Goal: Task Accomplishment & Management: Use online tool/utility

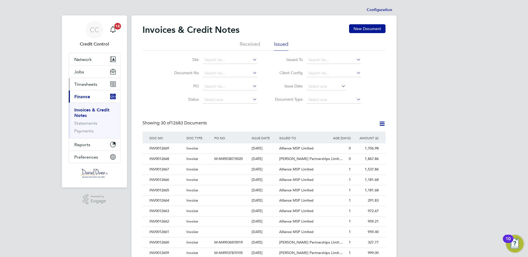
click at [88, 86] on span "Timesheets" at bounding box center [85, 84] width 23 height 5
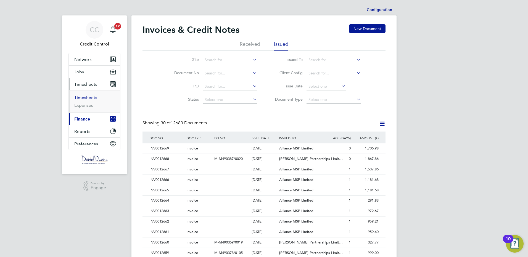
click at [89, 97] on link "Timesheets" at bounding box center [85, 97] width 23 height 5
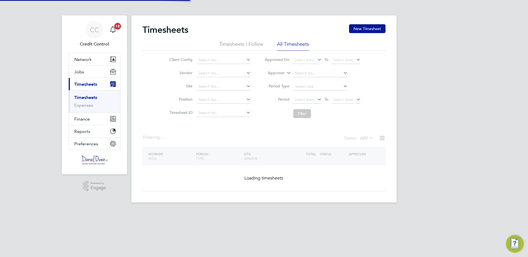
click at [278, 73] on label "Approver" at bounding box center [272, 73] width 25 height 6
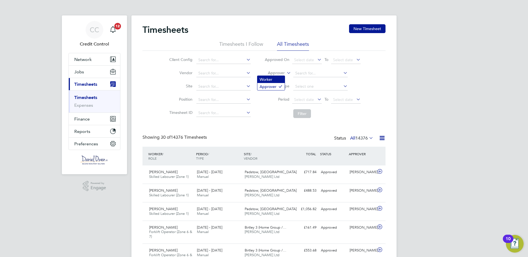
click at [271, 81] on li "Worker" at bounding box center [270, 79] width 27 height 7
click at [301, 70] on input at bounding box center [320, 74] width 54 height 8
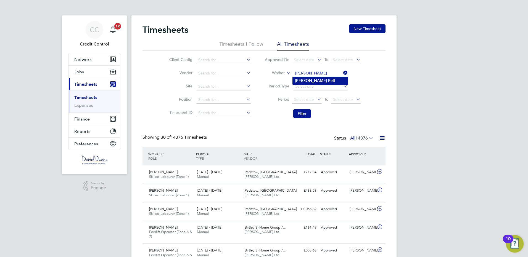
click at [301, 79] on b "[PERSON_NAME]" at bounding box center [311, 80] width 32 height 5
type input "[PERSON_NAME]"
click at [298, 116] on button "Filter" at bounding box center [302, 113] width 18 height 9
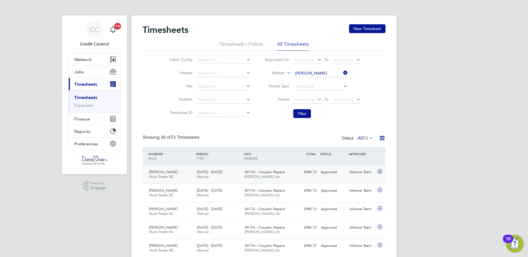
click at [380, 172] on icon at bounding box center [379, 171] width 7 height 4
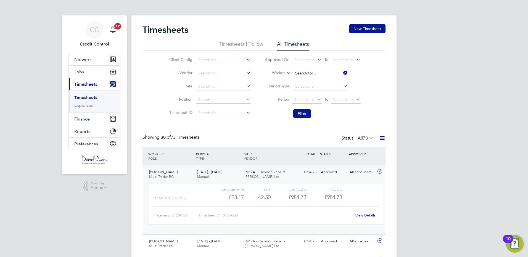
click at [318, 74] on input at bounding box center [320, 74] width 54 height 8
click at [311, 80] on li "[PERSON_NAME]" at bounding box center [326, 80] width 68 height 7
type input "[PERSON_NAME]"
click at [303, 115] on button "Filter" at bounding box center [302, 113] width 18 height 9
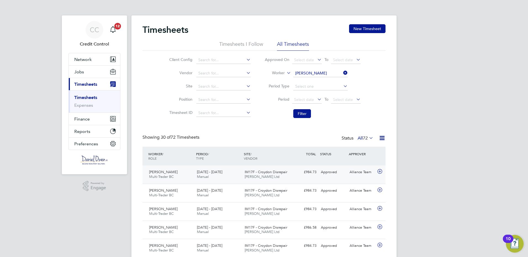
click at [378, 169] on icon at bounding box center [379, 171] width 7 height 4
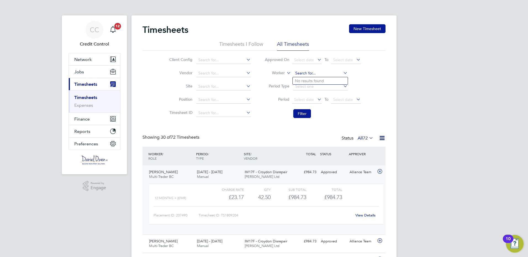
click at [329, 73] on input at bounding box center [320, 74] width 54 height 8
click at [317, 93] on li "Zolt an Tot" at bounding box center [321, 95] width 59 height 7
type input "[PERSON_NAME]"
click at [299, 114] on button "Filter" at bounding box center [302, 113] width 18 height 9
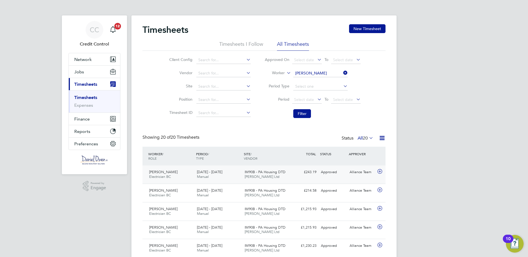
click at [380, 171] on icon at bounding box center [379, 171] width 7 height 4
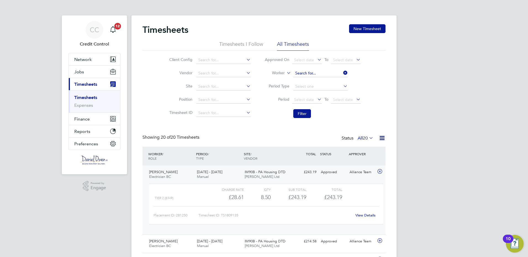
click at [318, 72] on input at bounding box center [320, 74] width 54 height 8
click at [306, 117] on li "Mal [PERSON_NAME]" at bounding box center [330, 117] width 76 height 7
type input "[PERSON_NAME]"
click at [302, 113] on button "Filter" at bounding box center [302, 113] width 18 height 9
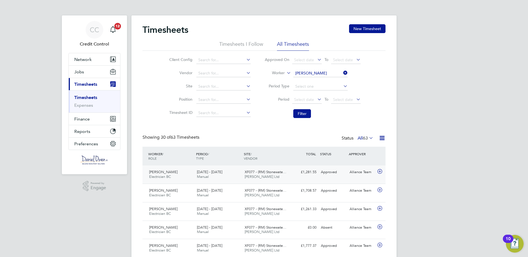
click at [379, 171] on icon at bounding box center [379, 171] width 7 height 4
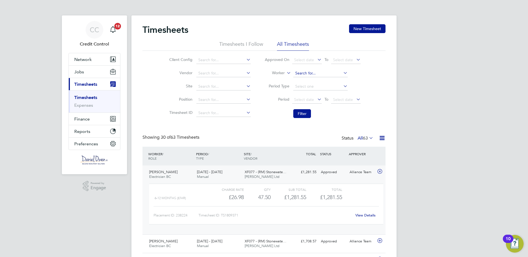
click at [318, 72] on input at bounding box center [320, 74] width 54 height 8
click at [314, 80] on li "[PERSON_NAME] ler" at bounding box center [319, 80] width 55 height 7
type input "[PERSON_NAME]"
click at [298, 114] on button "Filter" at bounding box center [302, 113] width 18 height 9
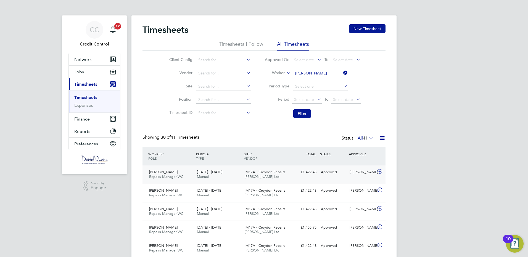
click at [380, 171] on icon at bounding box center [379, 171] width 7 height 4
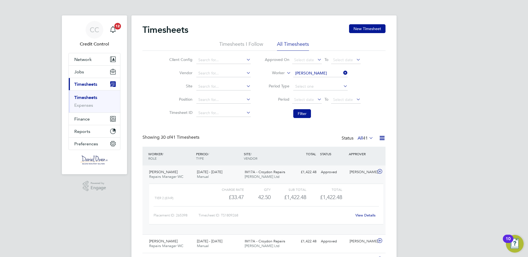
click at [319, 72] on input "[PERSON_NAME]" at bounding box center [320, 74] width 54 height 8
click at [328, 81] on b "Ta" at bounding box center [330, 81] width 4 height 5
type input "[PERSON_NAME]"
click at [301, 113] on button "Filter" at bounding box center [302, 113] width 18 height 9
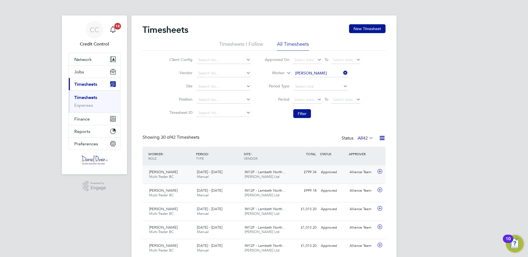
click at [380, 170] on icon at bounding box center [379, 171] width 7 height 4
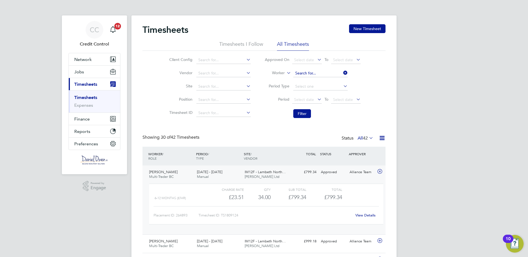
click at [317, 71] on input at bounding box center [320, 74] width 54 height 8
click at [313, 81] on b "Ni" at bounding box center [312, 81] width 4 height 5
type input "[PERSON_NAME]"
click at [301, 113] on button "Filter" at bounding box center [302, 113] width 18 height 9
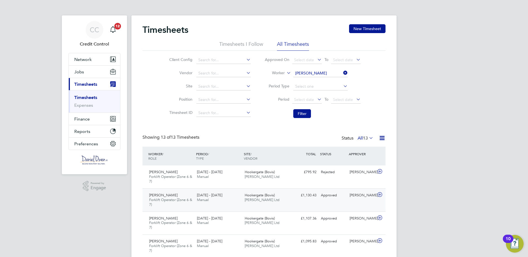
click at [379, 194] on icon at bounding box center [379, 195] width 7 height 4
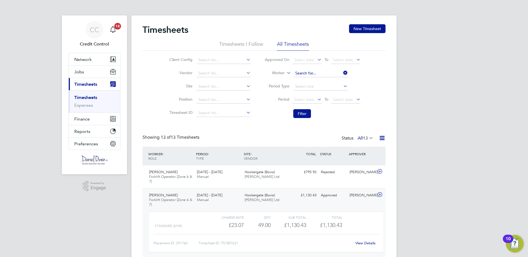
click at [330, 71] on input at bounding box center [320, 74] width 54 height 8
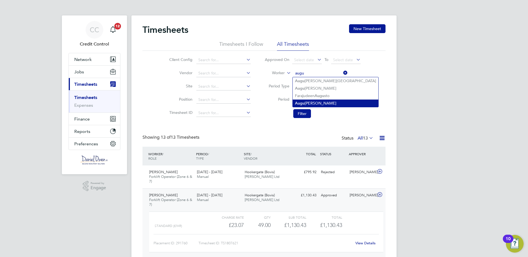
click at [320, 102] on li "Augu [PERSON_NAME]" at bounding box center [335, 103] width 86 height 7
type input "[PERSON_NAME]"
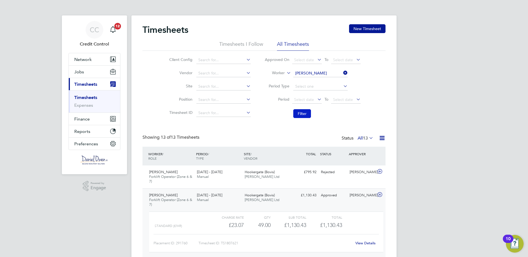
click at [300, 114] on button "Filter" at bounding box center [302, 113] width 18 height 9
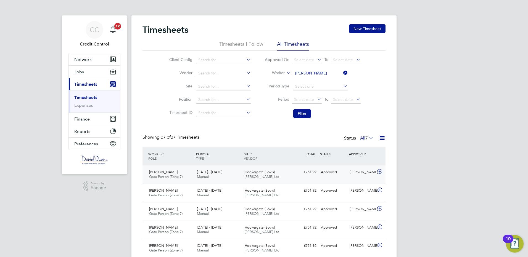
click at [378, 171] on icon at bounding box center [379, 171] width 7 height 4
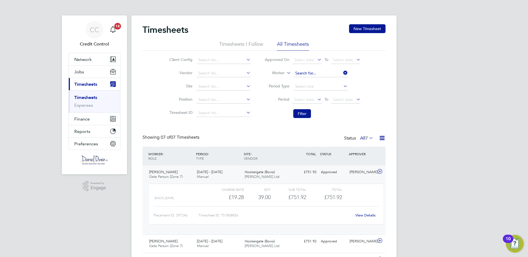
click at [326, 74] on input at bounding box center [320, 74] width 54 height 8
click at [315, 79] on li "Will iam [PERSON_NAME]" at bounding box center [319, 80] width 55 height 7
type input "[PERSON_NAME]"
click at [304, 115] on button "Filter" at bounding box center [302, 113] width 18 height 9
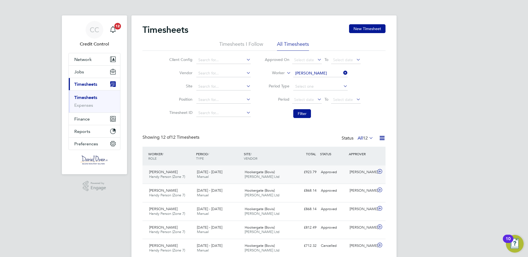
click at [379, 171] on icon at bounding box center [379, 171] width 7 height 4
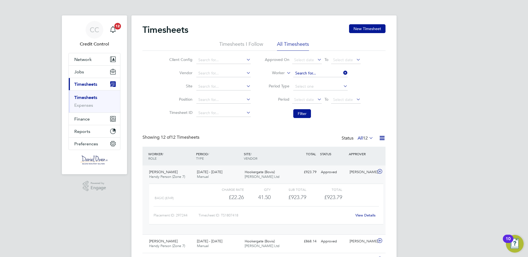
click at [326, 73] on input at bounding box center [320, 74] width 54 height 8
click at [309, 88] on li "[PERSON_NAME]" at bounding box center [319, 88] width 55 height 7
type input "[PERSON_NAME]"
click at [305, 114] on button "Filter" at bounding box center [302, 113] width 18 height 9
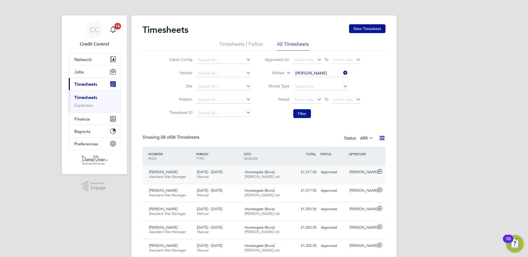
click at [378, 171] on icon at bounding box center [379, 171] width 7 height 4
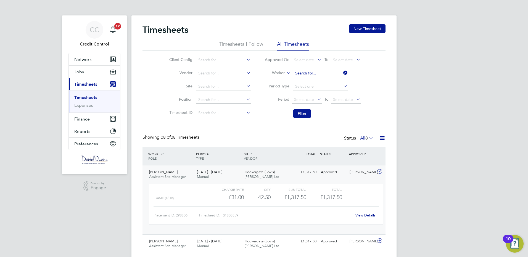
click at [319, 71] on input at bounding box center [320, 74] width 54 height 8
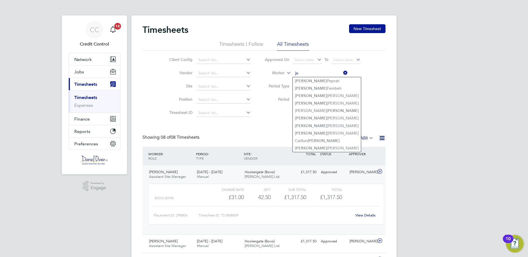
type input "j"
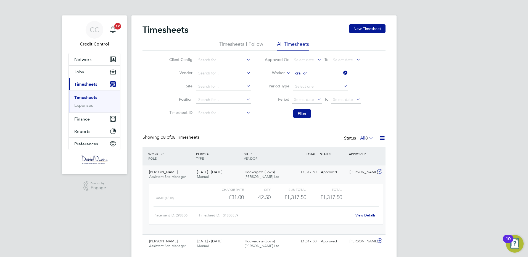
click at [315, 79] on li "Crai g Lon gstaff" at bounding box center [319, 80] width 55 height 7
type input "[PERSON_NAME]"
click at [302, 114] on button "Filter" at bounding box center [302, 113] width 18 height 9
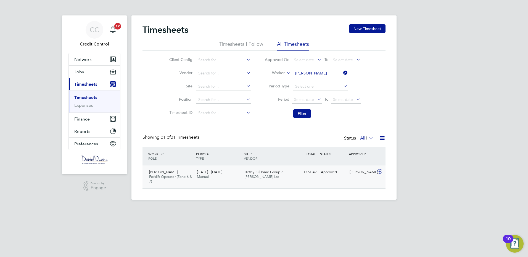
click at [380, 171] on icon at bounding box center [379, 171] width 7 height 4
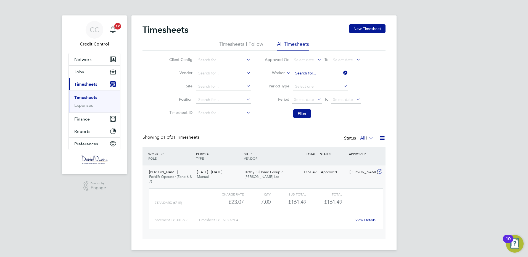
click at [323, 72] on input at bounding box center [320, 74] width 54 height 8
drag, startPoint x: 306, startPoint y: 82, endPoint x: 306, endPoint y: 85, distance: 3.0
click at [306, 82] on li "Stev en Smi th" at bounding box center [319, 80] width 55 height 7
type input "[PERSON_NAME]"
click at [300, 112] on button "Filter" at bounding box center [302, 113] width 18 height 9
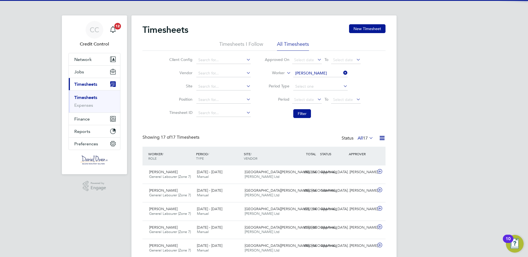
scroll to position [14, 48]
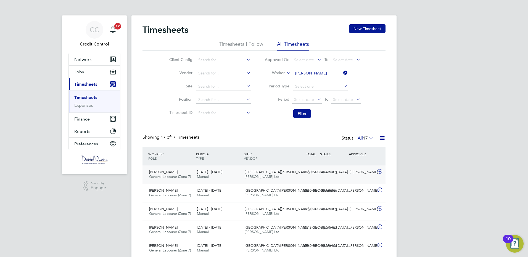
click at [379, 171] on icon at bounding box center [379, 171] width 7 height 4
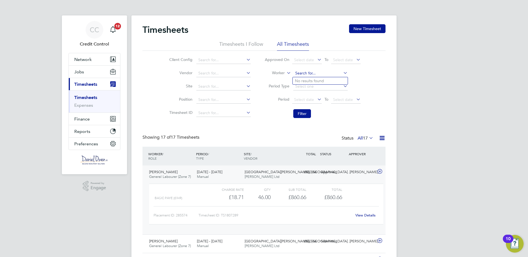
click at [323, 71] on input at bounding box center [320, 74] width 54 height 8
click at [316, 81] on li "[PERSON_NAME]" at bounding box center [319, 80] width 55 height 7
type input "[PERSON_NAME]"
click at [304, 112] on button "Filter" at bounding box center [302, 113] width 18 height 9
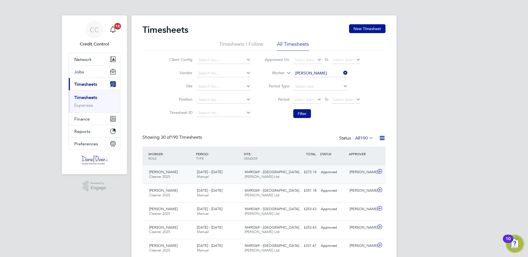
click at [378, 171] on icon at bounding box center [379, 171] width 7 height 4
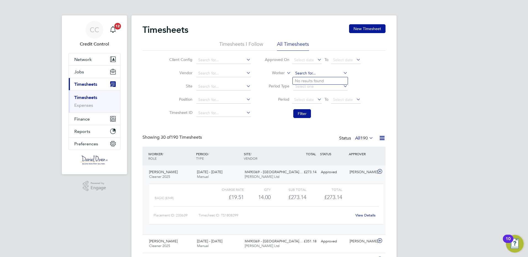
click at [329, 73] on input at bounding box center [320, 74] width 54 height 8
click at [314, 80] on li "[PERSON_NAME] [PERSON_NAME]" at bounding box center [319, 80] width 55 height 7
type input "[PERSON_NAME]"
click at [305, 113] on button "Filter" at bounding box center [302, 113] width 18 height 9
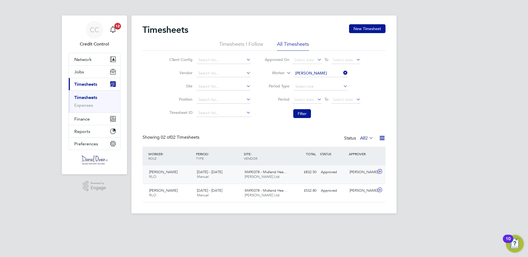
click at [380, 171] on icon at bounding box center [379, 171] width 7 height 4
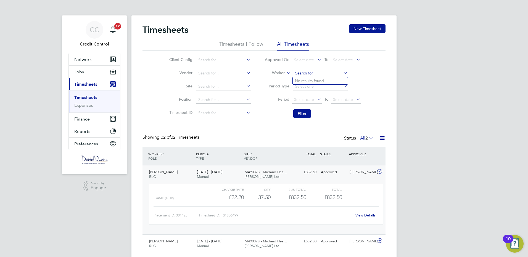
click at [320, 72] on input at bounding box center [320, 74] width 54 height 8
click at [302, 73] on input at bounding box center [320, 74] width 54 height 8
click at [306, 88] on li "[PERSON_NAME] rentiu Ga man" at bounding box center [321, 88] width 59 height 7
type input "[PERSON_NAME]"
click at [302, 113] on button "Filter" at bounding box center [302, 113] width 18 height 9
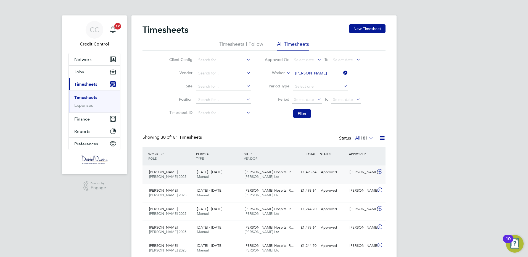
click at [378, 171] on icon at bounding box center [379, 171] width 7 height 4
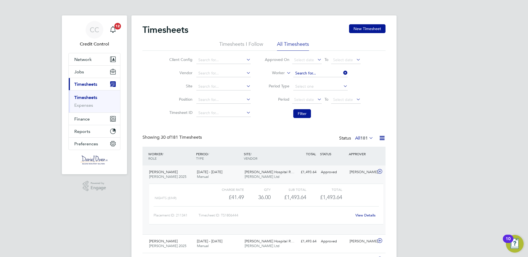
click at [326, 73] on input at bounding box center [320, 74] width 54 height 8
click at [310, 81] on li "[PERSON_NAME] We bb" at bounding box center [319, 80] width 55 height 7
type input "[PERSON_NAME]"
click at [304, 115] on button "Filter" at bounding box center [302, 113] width 18 height 9
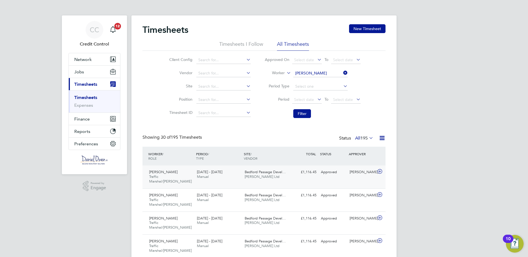
click at [379, 170] on icon at bounding box center [379, 171] width 7 height 4
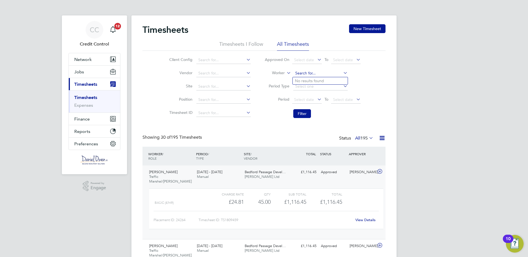
click at [318, 73] on input at bounding box center [320, 74] width 54 height 8
click at [316, 79] on li "[PERSON_NAME]" at bounding box center [319, 80] width 55 height 7
type input "[PERSON_NAME]"
click at [299, 112] on button "Filter" at bounding box center [302, 113] width 18 height 9
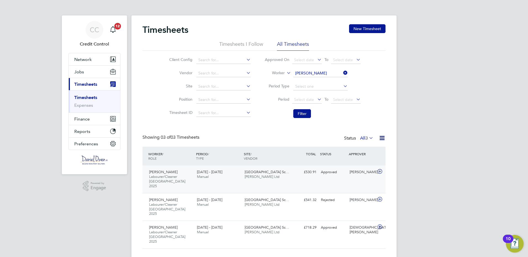
click at [378, 172] on icon at bounding box center [379, 171] width 7 height 4
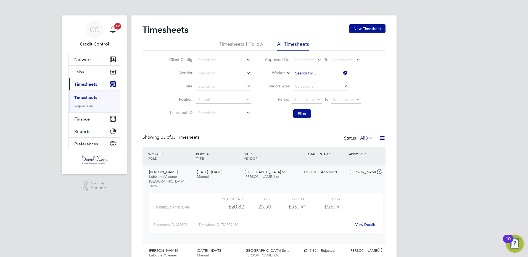
click at [328, 73] on input at bounding box center [320, 74] width 54 height 8
click at [314, 83] on li "Bogd an M [PERSON_NAME]" at bounding box center [319, 80] width 55 height 7
type input "[PERSON_NAME]"
click at [300, 113] on button "Filter" at bounding box center [302, 113] width 18 height 9
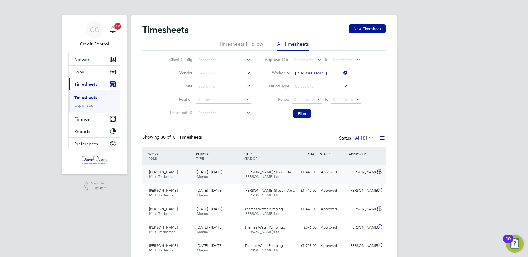
click at [380, 172] on icon at bounding box center [379, 171] width 7 height 4
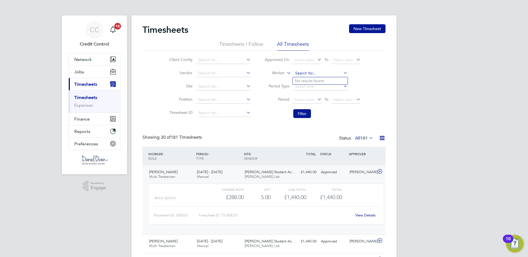
click at [328, 70] on input at bounding box center [320, 74] width 54 height 8
click at [315, 94] on li "[PERSON_NAME]" at bounding box center [328, 95] width 73 height 7
type input "[PERSON_NAME]"
click at [301, 113] on button "Filter" at bounding box center [302, 113] width 18 height 9
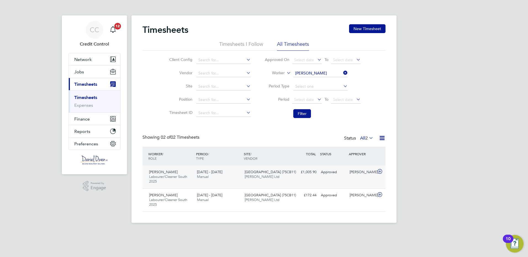
click at [380, 171] on icon at bounding box center [379, 171] width 7 height 4
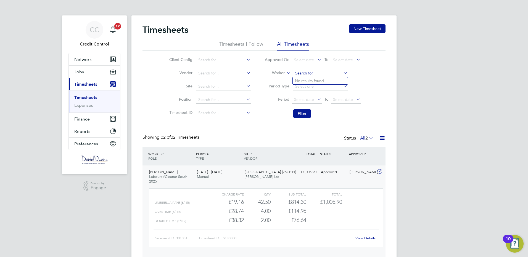
click at [328, 74] on input at bounding box center [320, 74] width 54 height 8
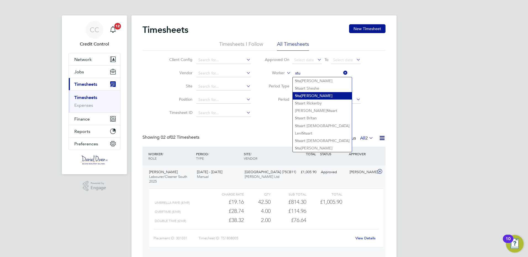
click at [310, 95] on li "Stu [PERSON_NAME]" at bounding box center [321, 95] width 59 height 7
type input "[PERSON_NAME]"
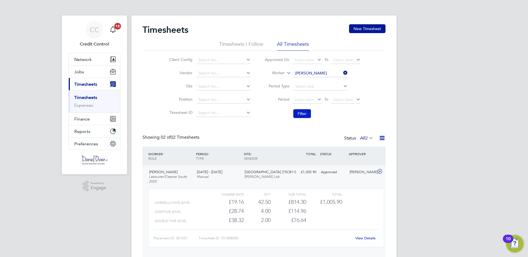
click at [299, 113] on button "Filter" at bounding box center [302, 113] width 18 height 9
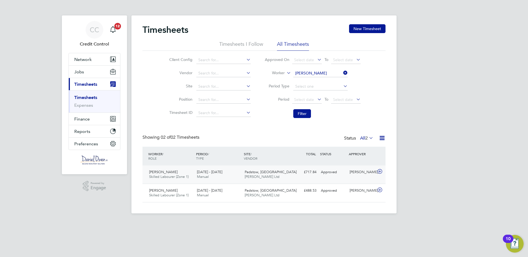
click at [379, 171] on icon at bounding box center [379, 171] width 7 height 4
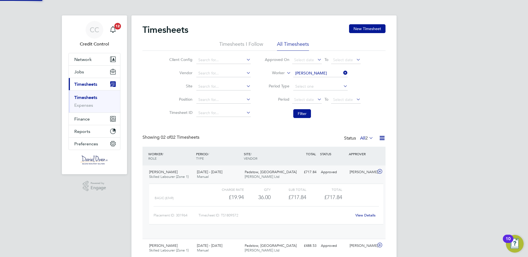
scroll to position [9, 54]
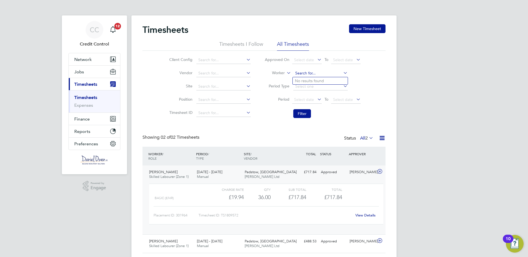
click at [329, 73] on input at bounding box center [320, 74] width 54 height 8
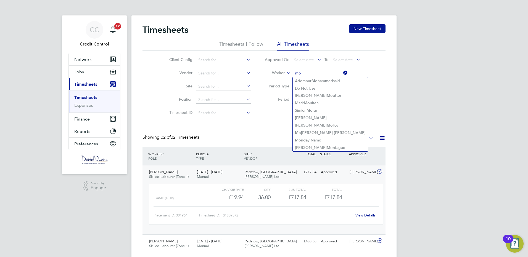
type input "mo"
drag, startPoint x: 411, startPoint y: 84, endPoint x: 287, endPoint y: 101, distance: 125.0
click at [411, 84] on div "CC Credit Control Notifications 12 Applications: Network Team Members Businesse…" at bounding box center [264, 136] width 528 height 273
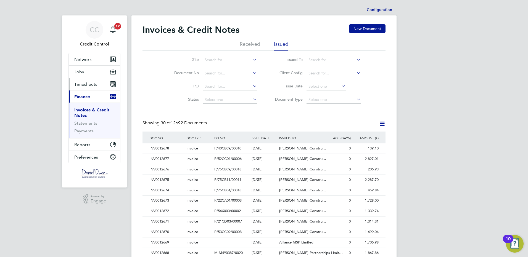
click at [83, 86] on span "Timesheets" at bounding box center [85, 84] width 23 height 5
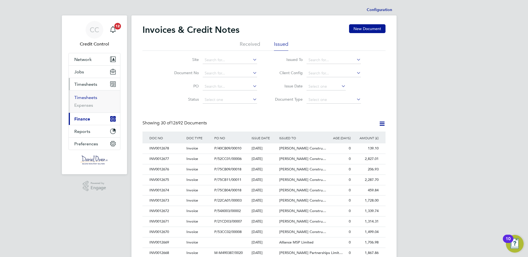
click at [84, 99] on link "Timesheets" at bounding box center [85, 97] width 23 height 5
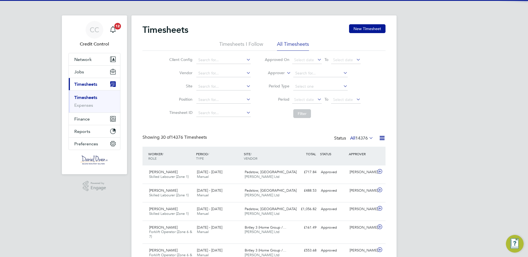
click at [280, 73] on label "Approver" at bounding box center [272, 73] width 25 height 6
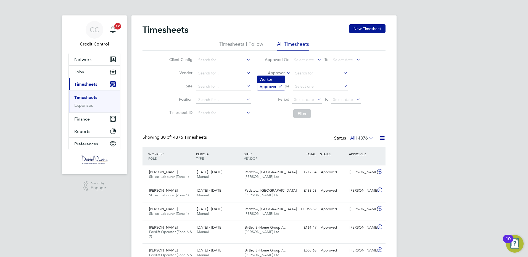
click at [275, 80] on li "Worker" at bounding box center [270, 79] width 27 height 7
click at [303, 74] on input at bounding box center [320, 74] width 54 height 8
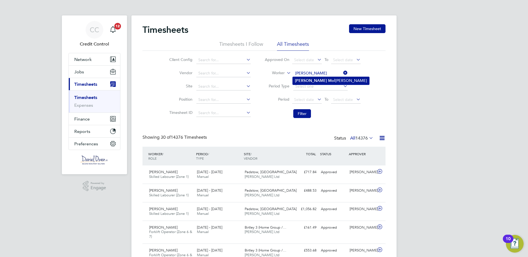
click at [300, 79] on b "Joe" at bounding box center [311, 80] width 32 height 5
type input "[PERSON_NAME]"
click at [302, 113] on button "Filter" at bounding box center [302, 113] width 18 height 9
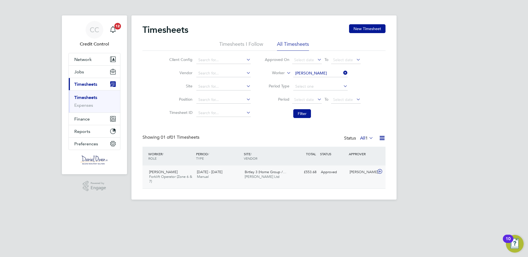
click at [379, 171] on icon at bounding box center [379, 171] width 7 height 4
